Goal: Task Accomplishment & Management: Use online tool/utility

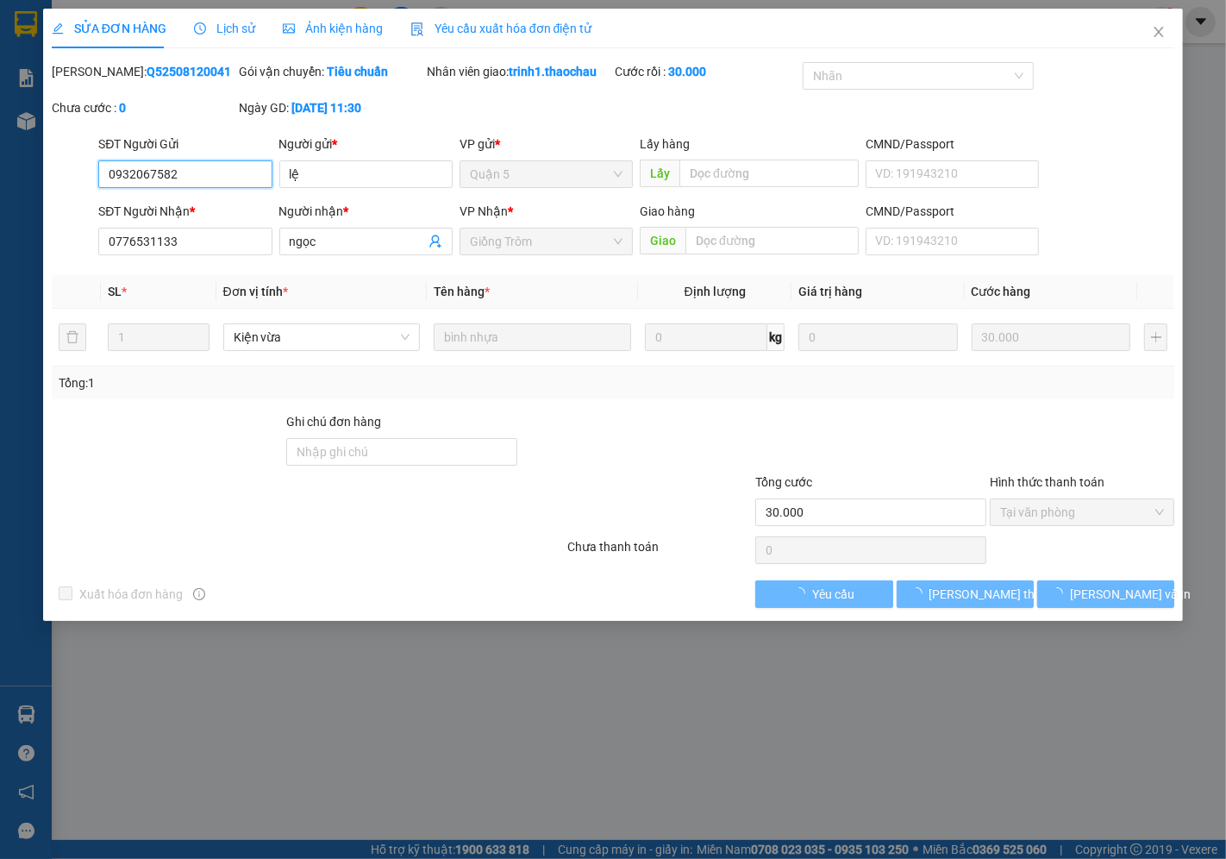
type input "0932067582"
type input "lệ"
type input "0776531133"
type input "ngọc"
type input "30.000"
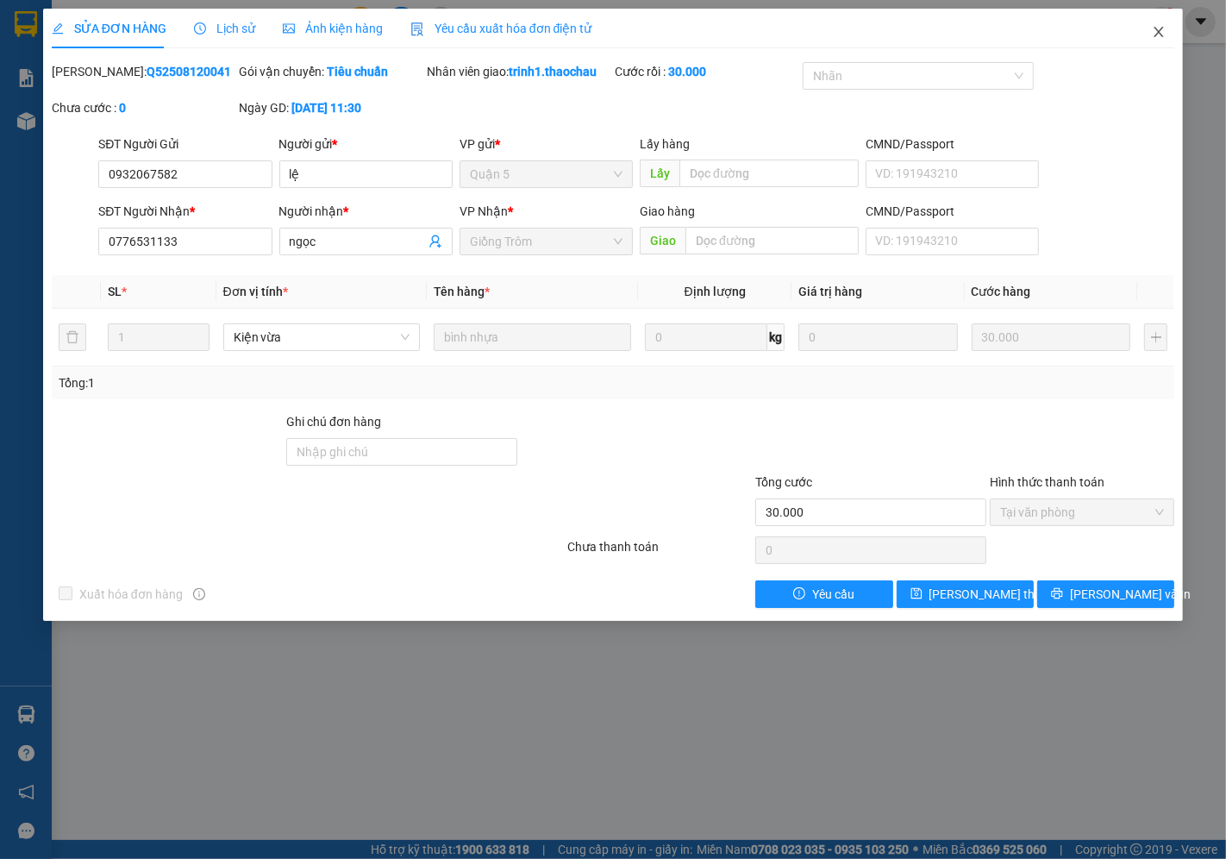
click at [1160, 26] on icon "close" at bounding box center [1159, 32] width 14 height 14
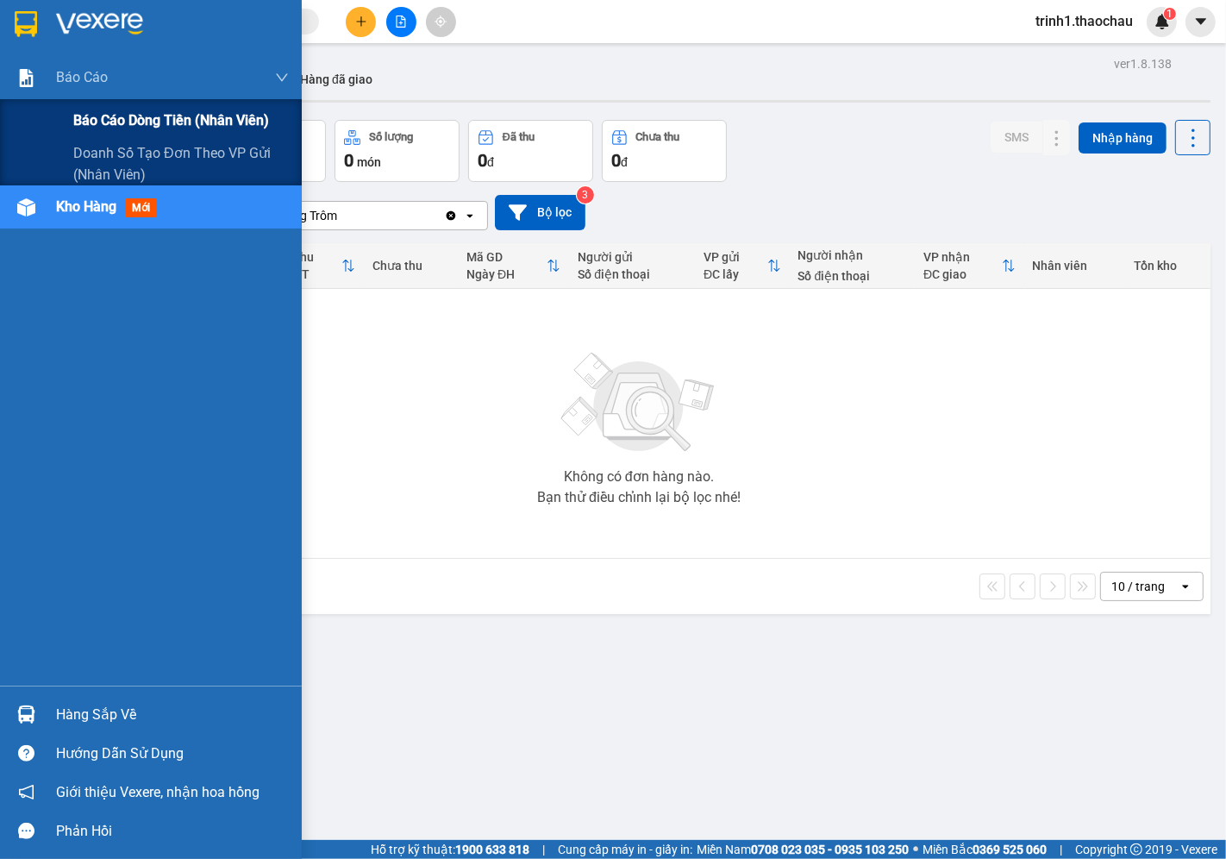
click at [114, 119] on span "Báo cáo dòng tiền (nhân viên)" at bounding box center [171, 121] width 196 height 22
